Goal: Task Accomplishment & Management: Use online tool/utility

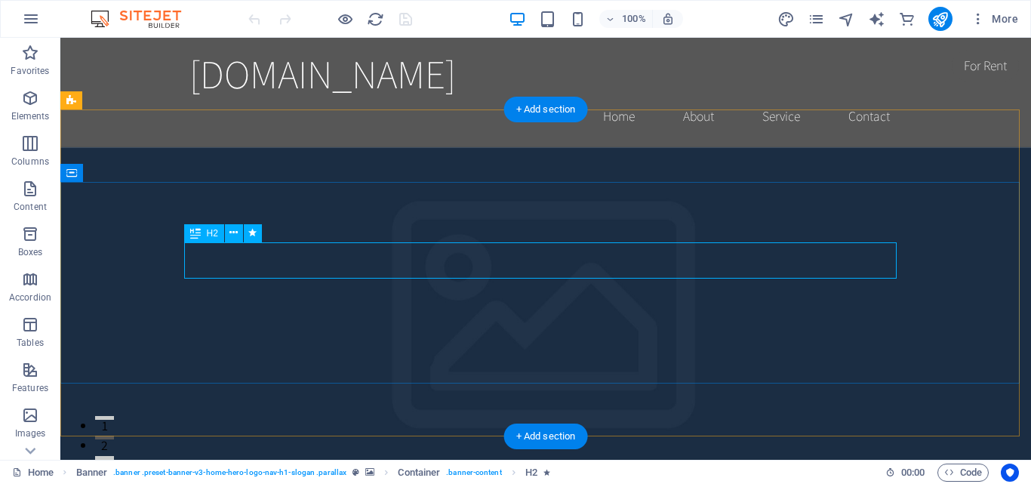
drag, startPoint x: 210, startPoint y: 260, endPoint x: 272, endPoint y: 279, distance: 64.7
click at [533, 435] on div "+ Add section" at bounding box center [546, 436] width 84 height 26
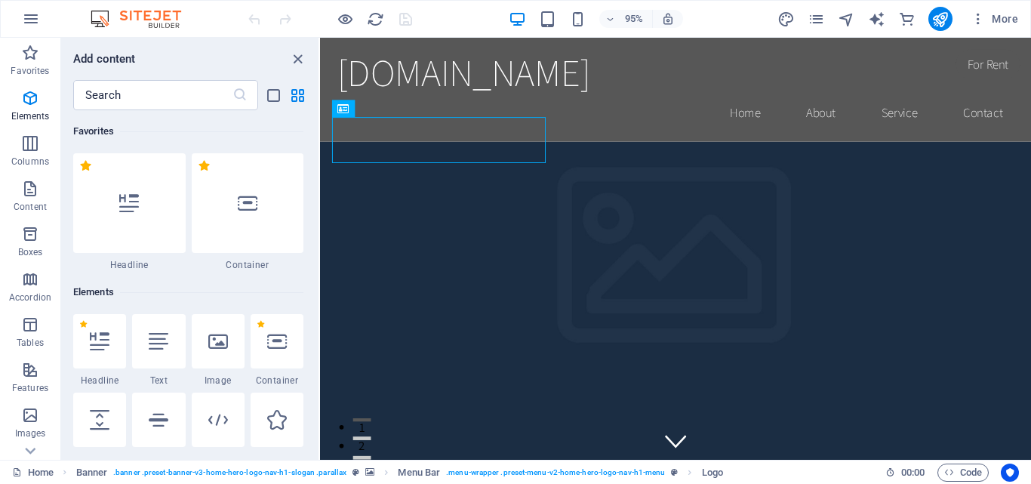
scroll to position [2640, 0]
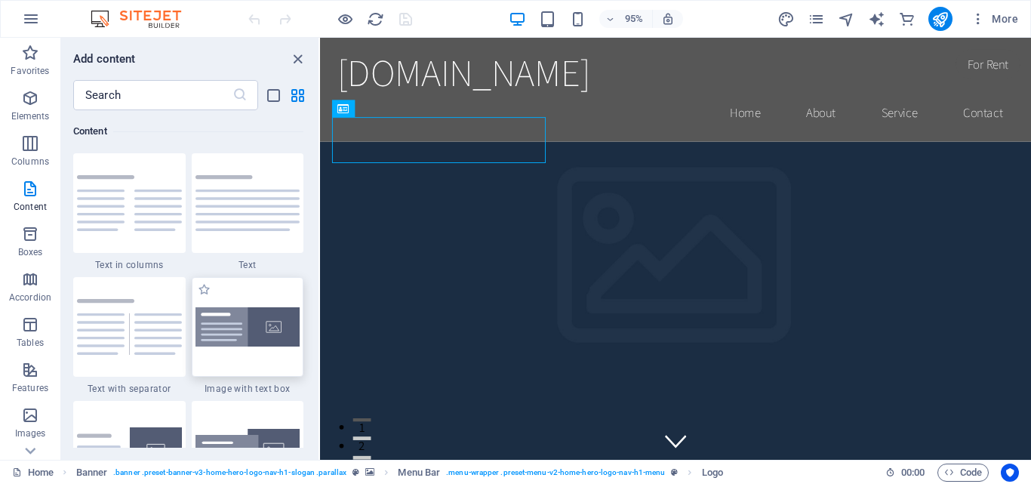
click at [223, 340] on img at bounding box center [247, 327] width 105 height 40
click at [320, 330] on div "Drag here to replace the existing content. Press “Ctrl” if you want to create a…" at bounding box center [675, 249] width 711 height 422
click at [320, 223] on div "Drag here to replace the existing content. Press “Ctrl” if you want to create a…" at bounding box center [675, 249] width 711 height 422
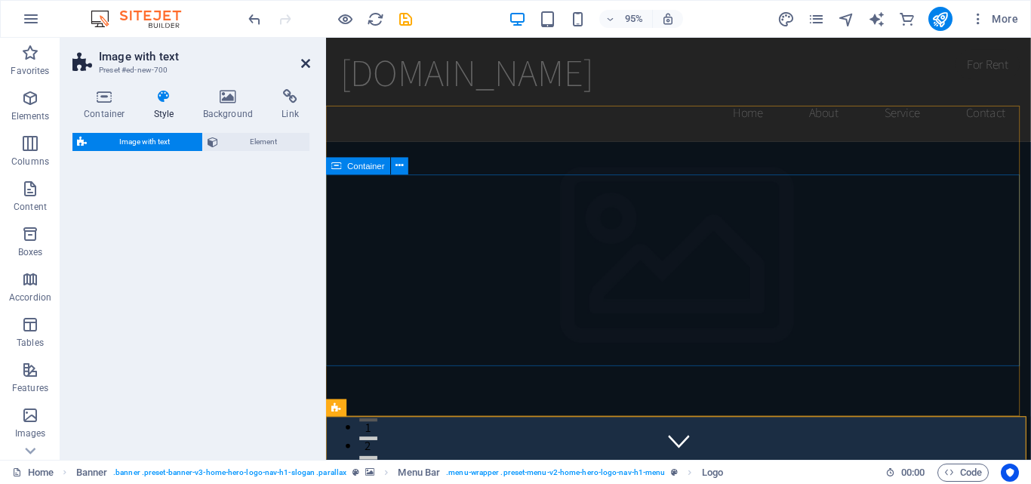
select select "rem"
select select "px"
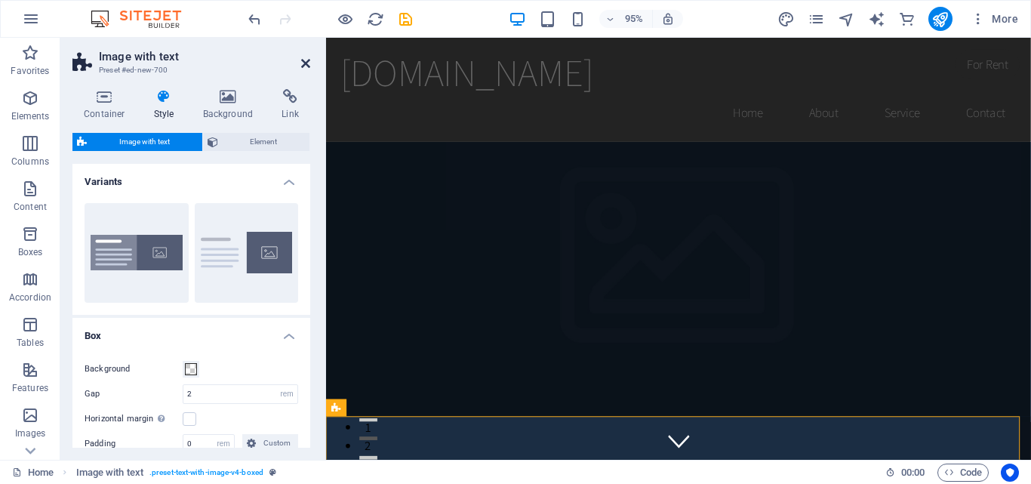
click at [304, 63] on icon at bounding box center [305, 63] width 9 height 12
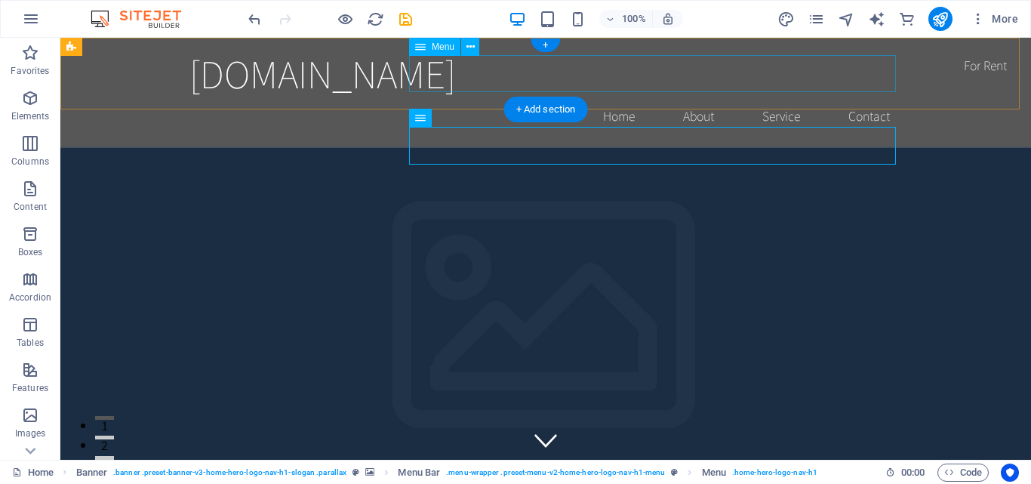
click at [609, 97] on nav "Home About Service Contact" at bounding box center [545, 116] width 712 height 38
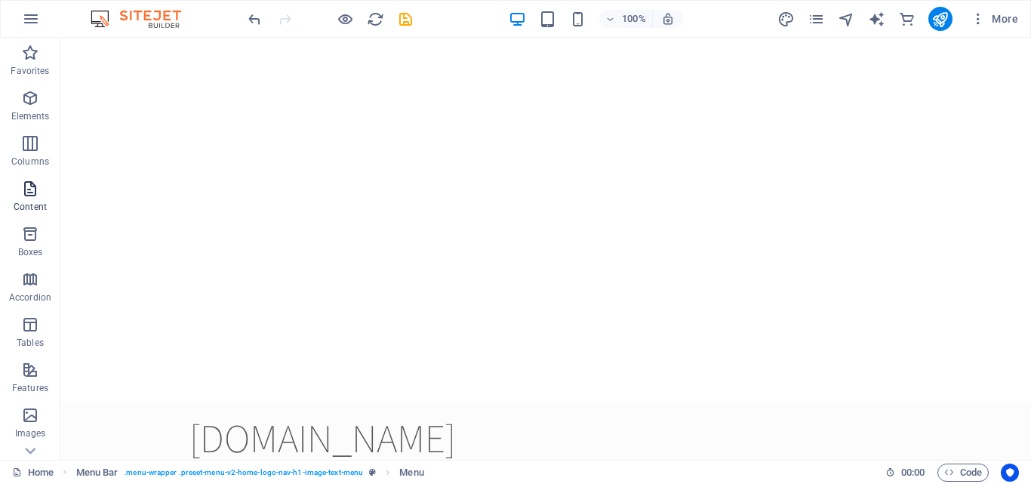
scroll to position [0, 0]
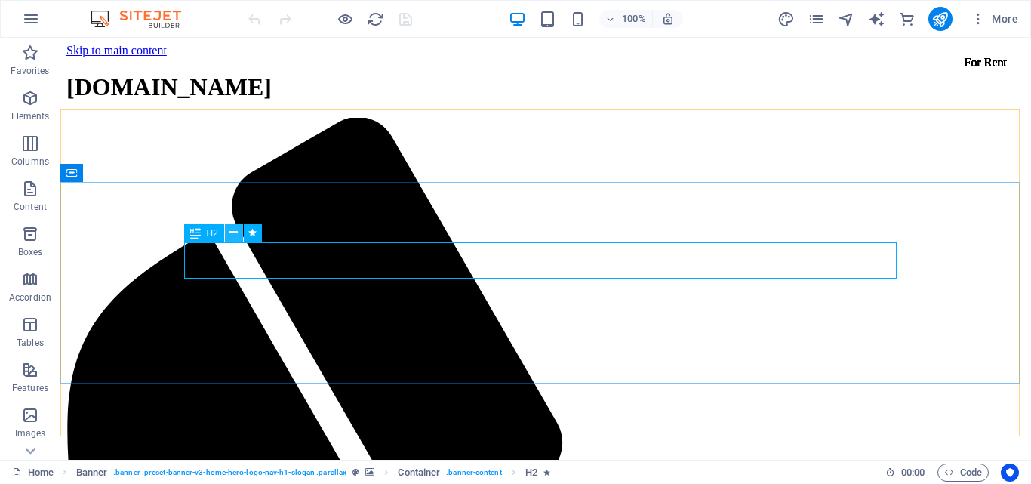
click at [233, 230] on icon at bounding box center [233, 233] width 8 height 16
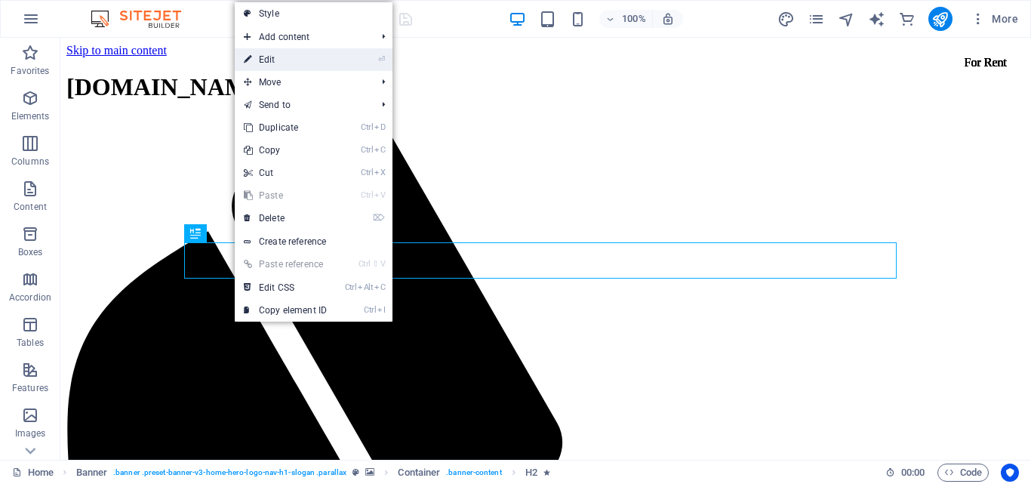
click at [275, 60] on link "⏎ Edit" at bounding box center [285, 59] width 101 height 23
